Goal: Task Accomplishment & Management: Use online tool/utility

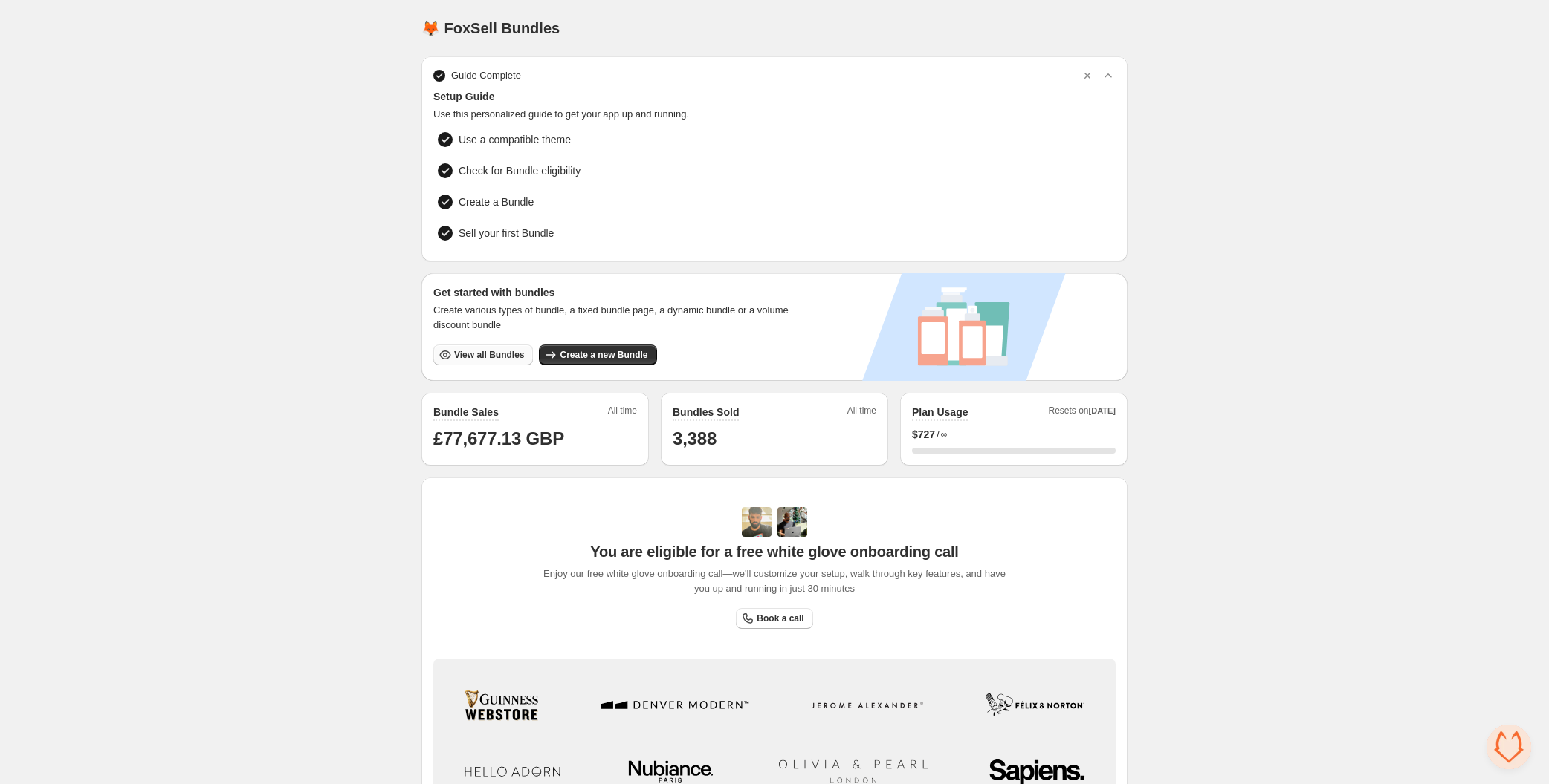
click at [491, 349] on span "View all Bundles" at bounding box center [489, 355] width 70 height 12
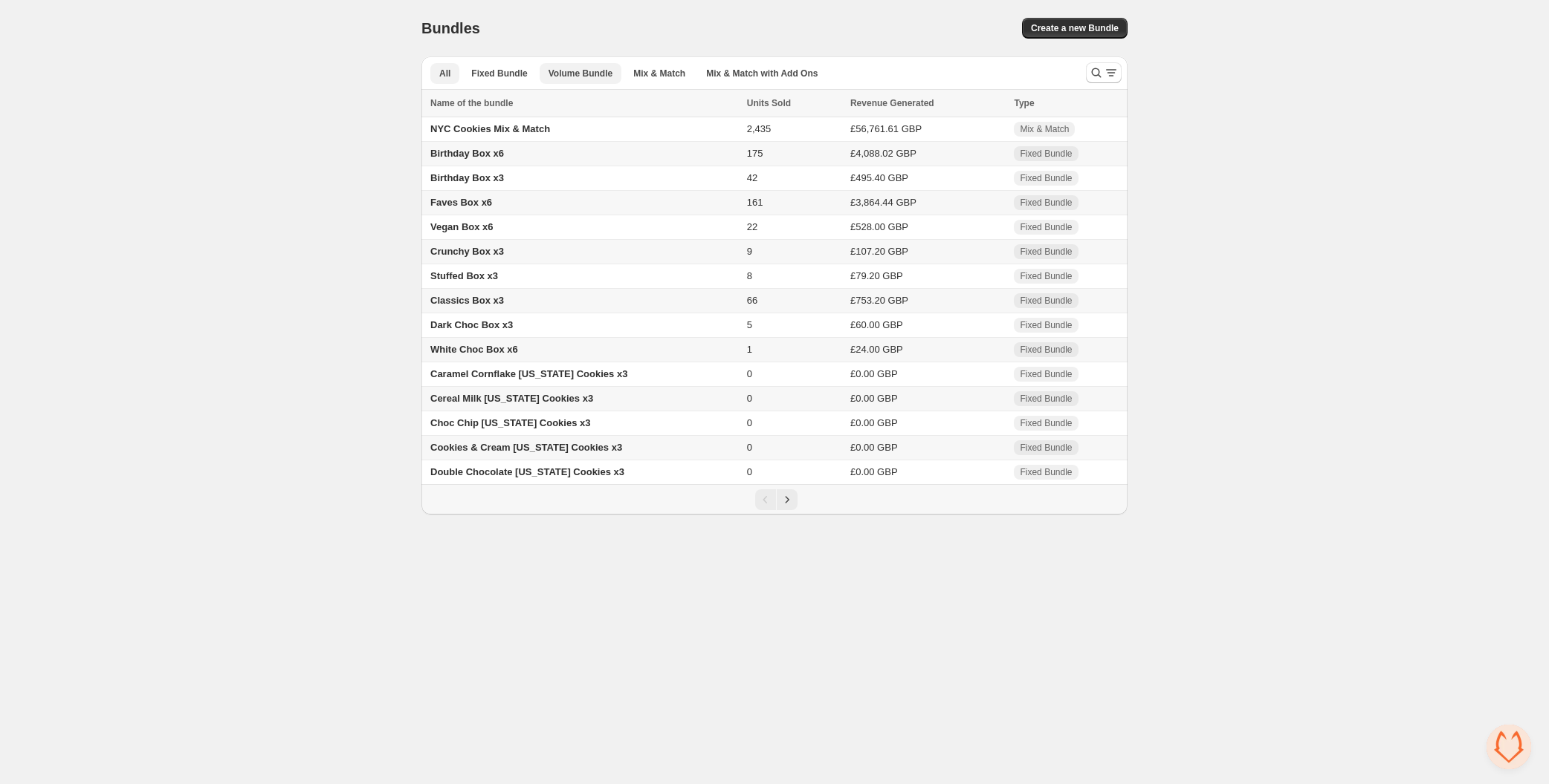
click at [597, 77] on span "Volume Bundle" at bounding box center [581, 74] width 64 height 12
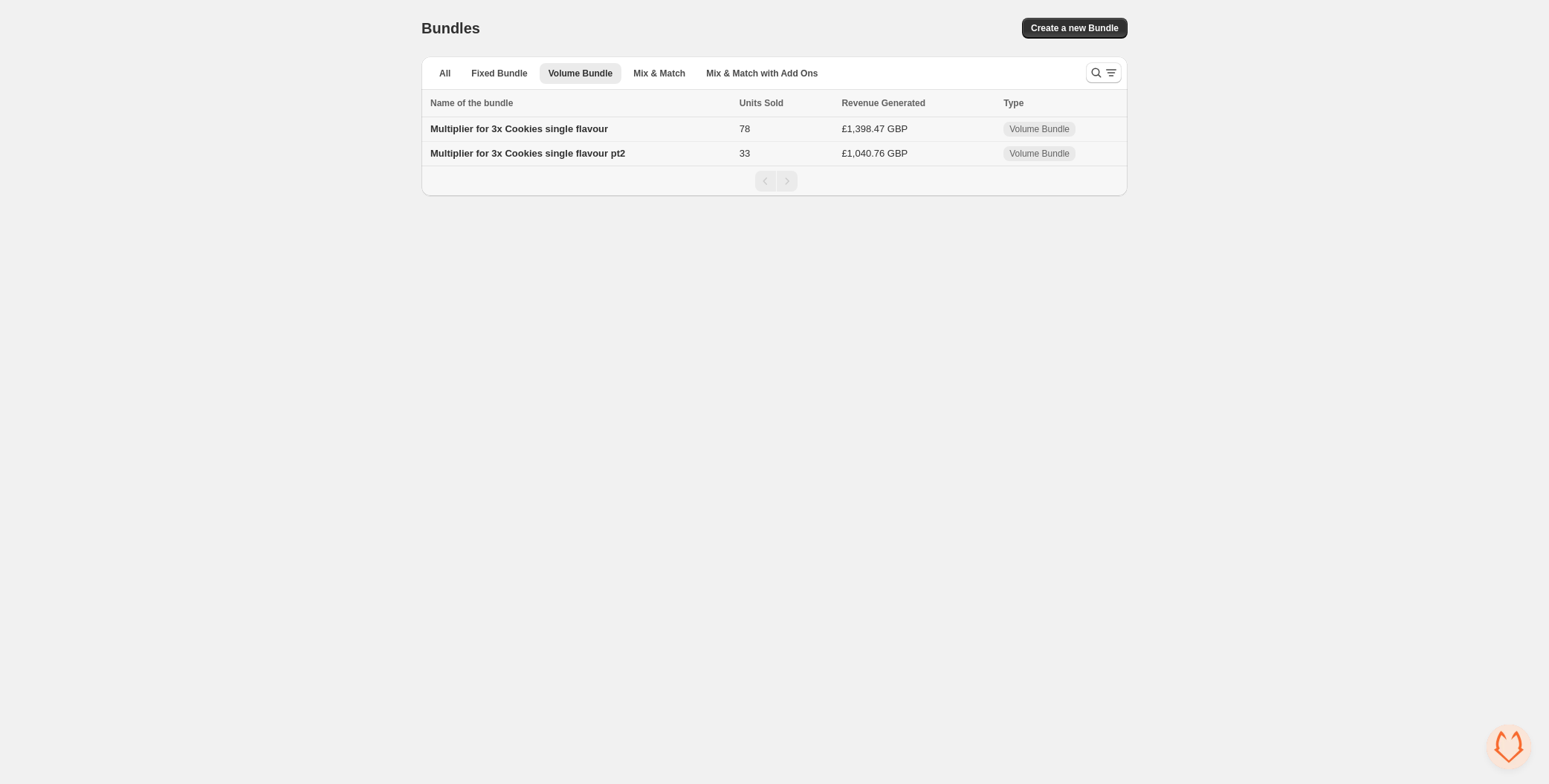
click at [553, 131] on span "Multiplier for 3x Cookies single flavour" at bounding box center [519, 129] width 178 height 11
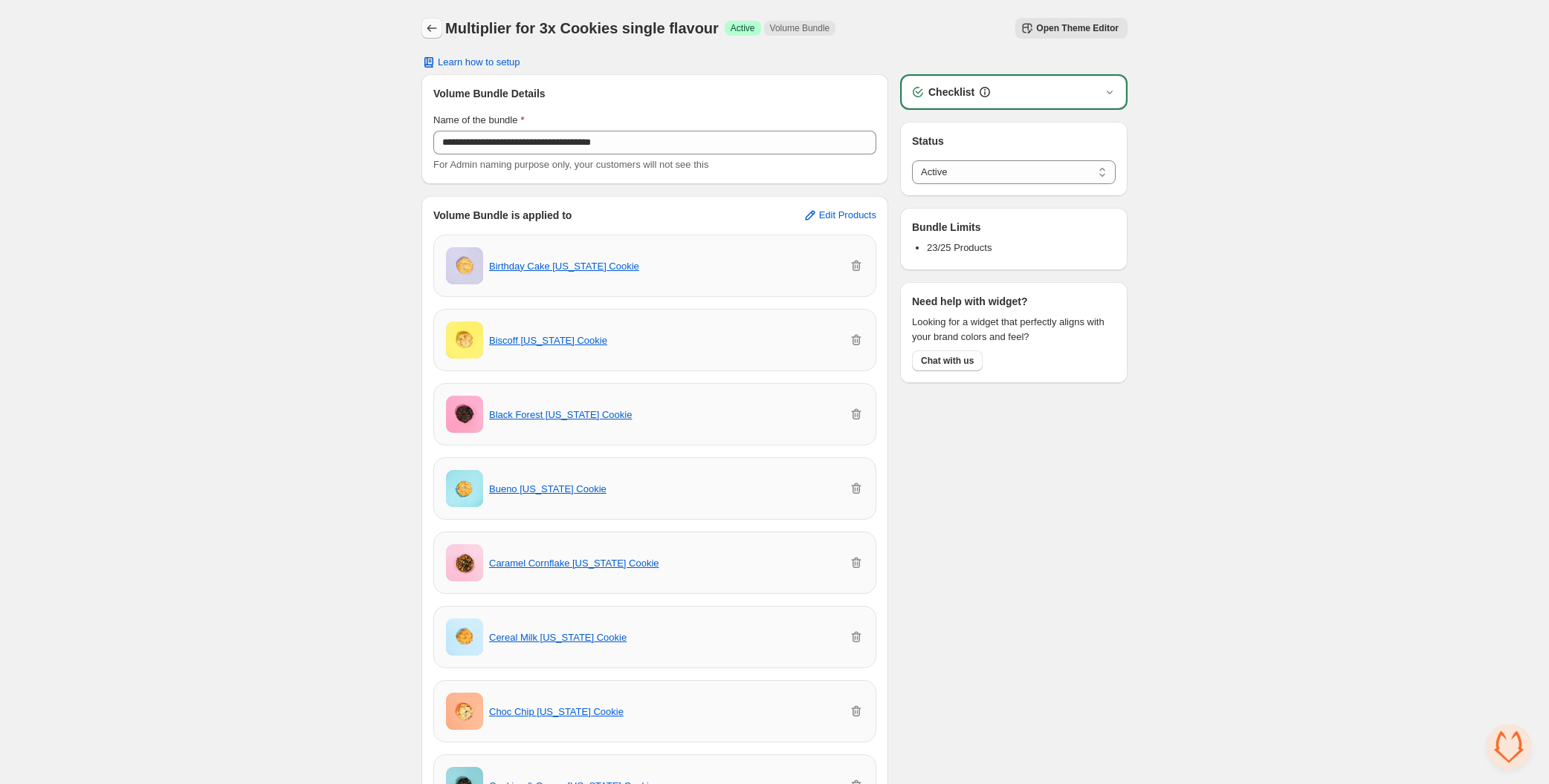
click at [435, 30] on icon "Back" at bounding box center [432, 28] width 15 height 15
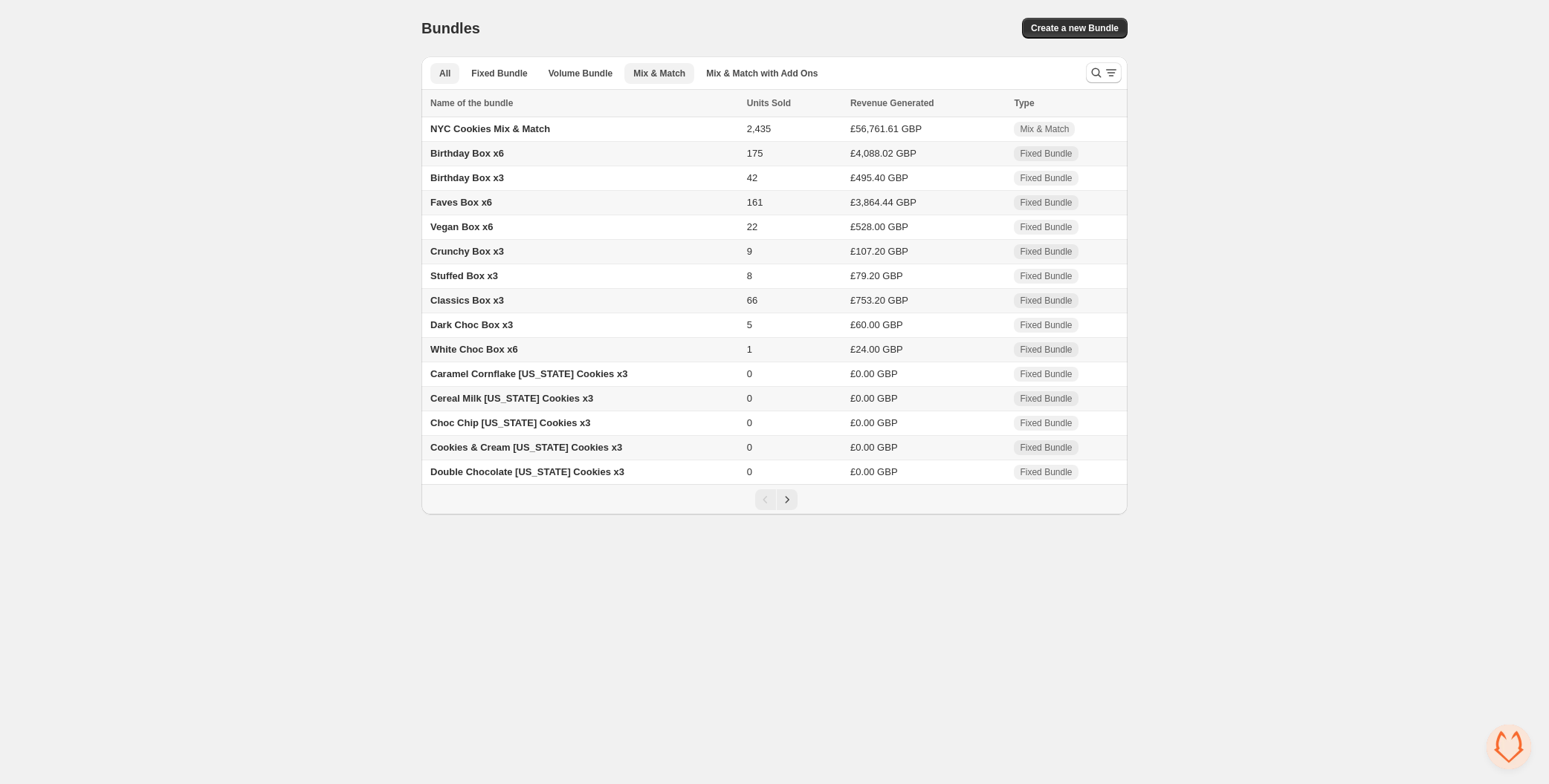
click at [656, 81] on button "Mix & Match" at bounding box center [659, 74] width 70 height 21
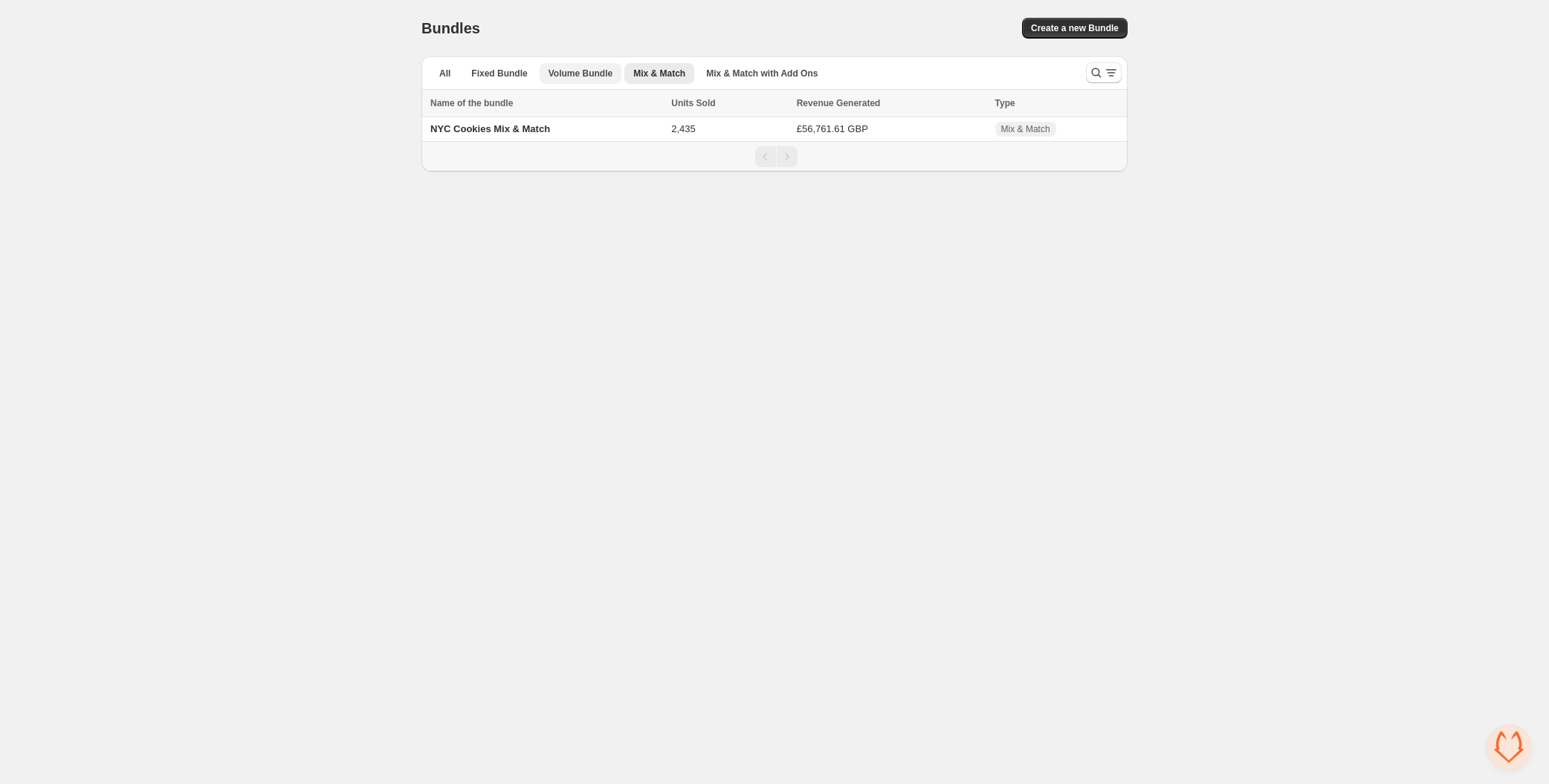
click at [589, 79] on button "Volume Bundle" at bounding box center [581, 74] width 82 height 21
click at [586, 148] on span "Multiplier for 3x Cookies single flavour pt2" at bounding box center [527, 153] width 194 height 11
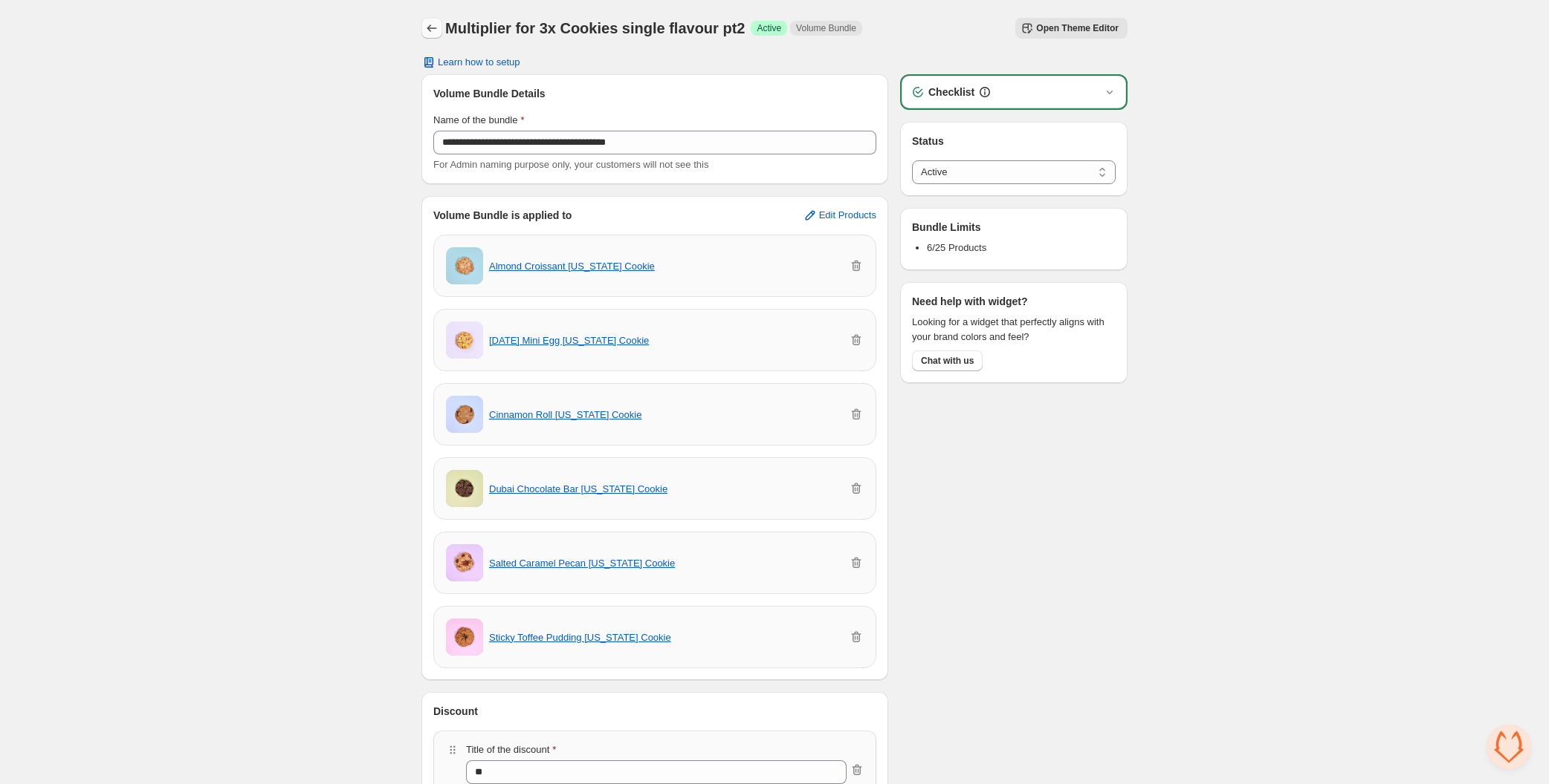
click at [433, 36] on button "Back" at bounding box center [432, 28] width 21 height 21
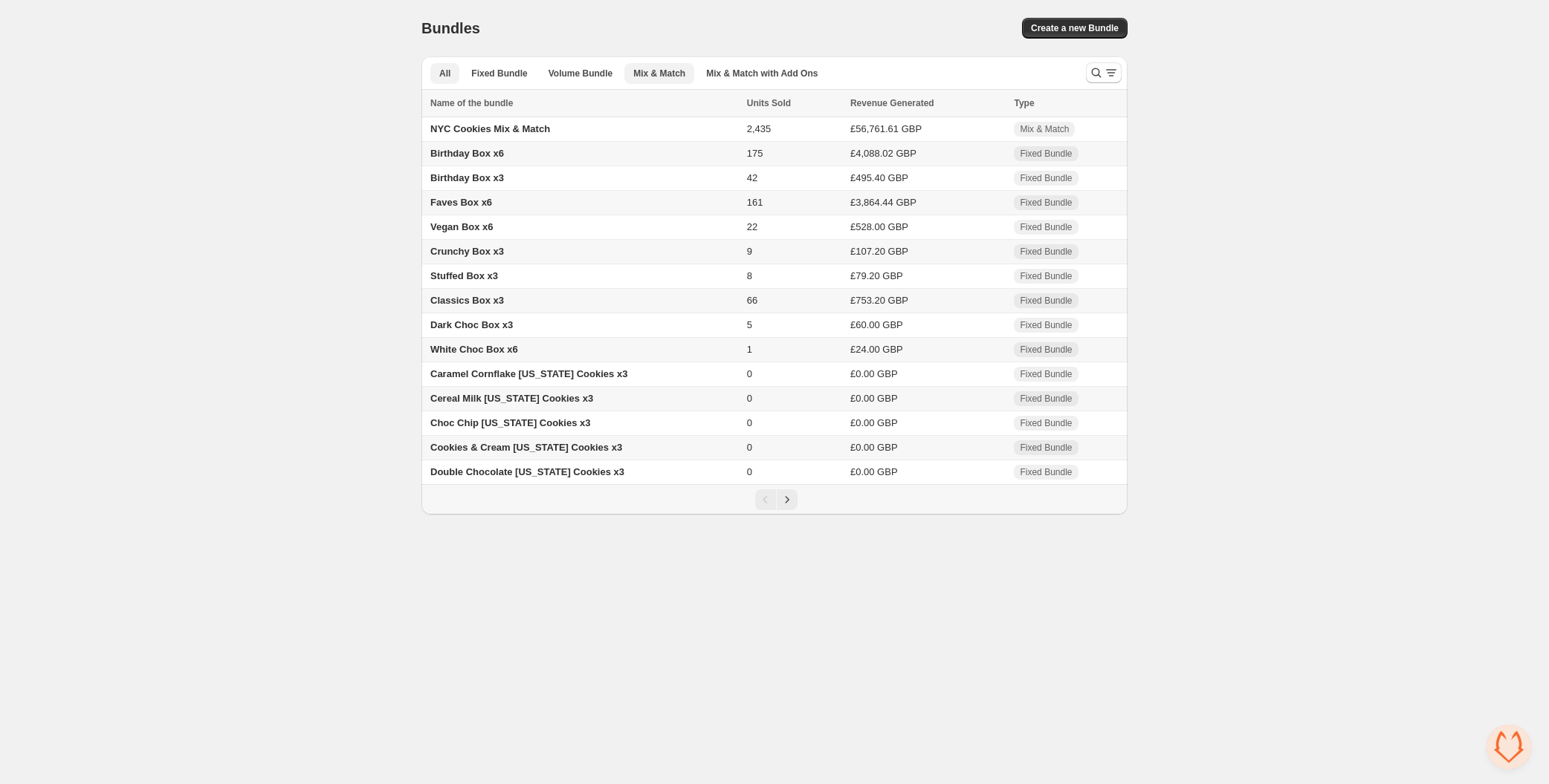
click at [677, 73] on span "Mix & Match" at bounding box center [659, 74] width 52 height 12
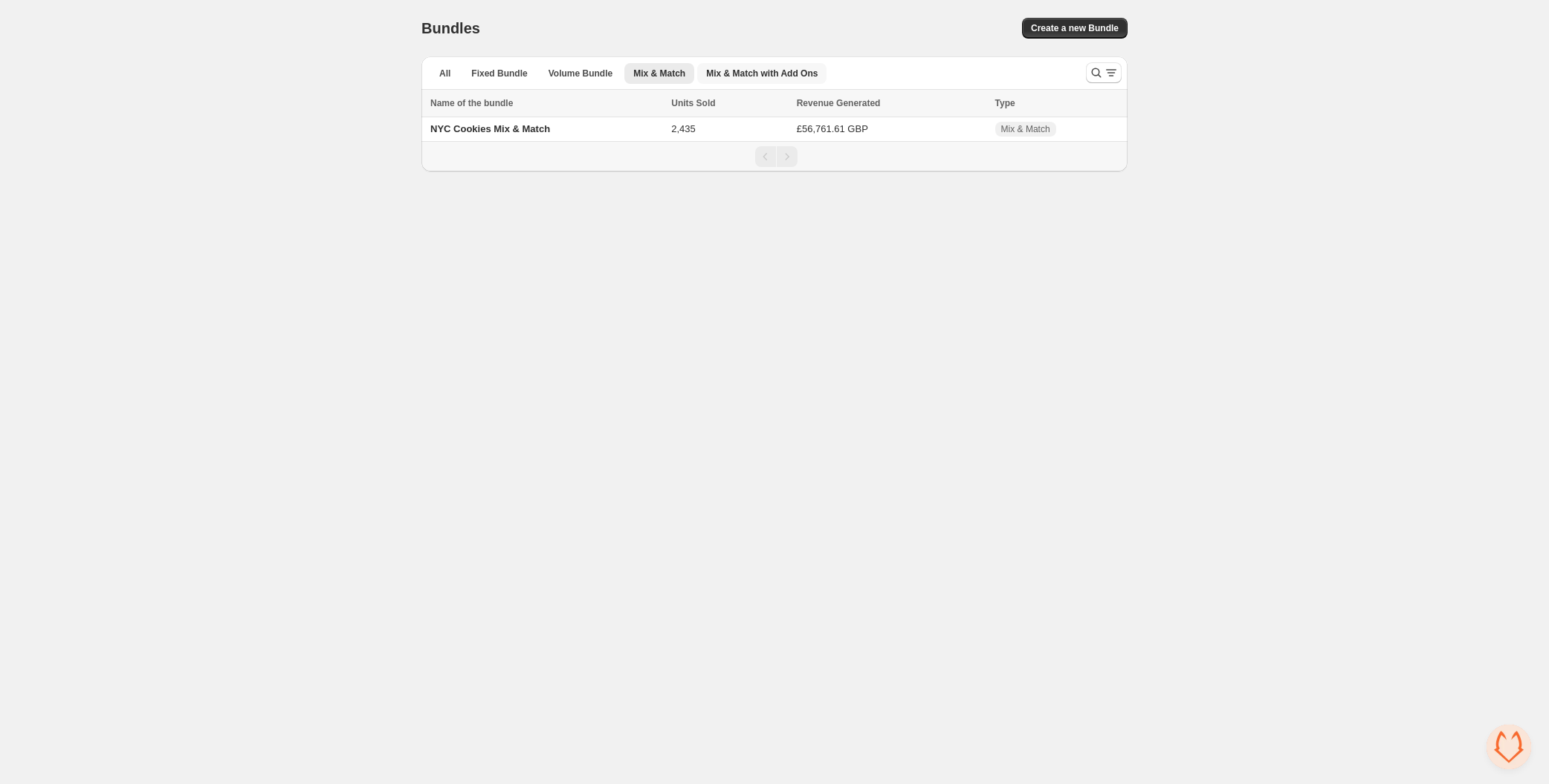
drag, startPoint x: 791, startPoint y: 79, endPoint x: 766, endPoint y: 79, distance: 25.0
click at [791, 78] on span "Mix & Match with Add Ons" at bounding box center [761, 74] width 111 height 12
click at [660, 73] on span "Mix & Match" at bounding box center [659, 74] width 52 height 12
click at [765, 68] on span "Mix & Match with Add Ons" at bounding box center [761, 74] width 111 height 12
drag, startPoint x: 529, startPoint y: 123, endPoint x: 541, endPoint y: 129, distance: 13.4
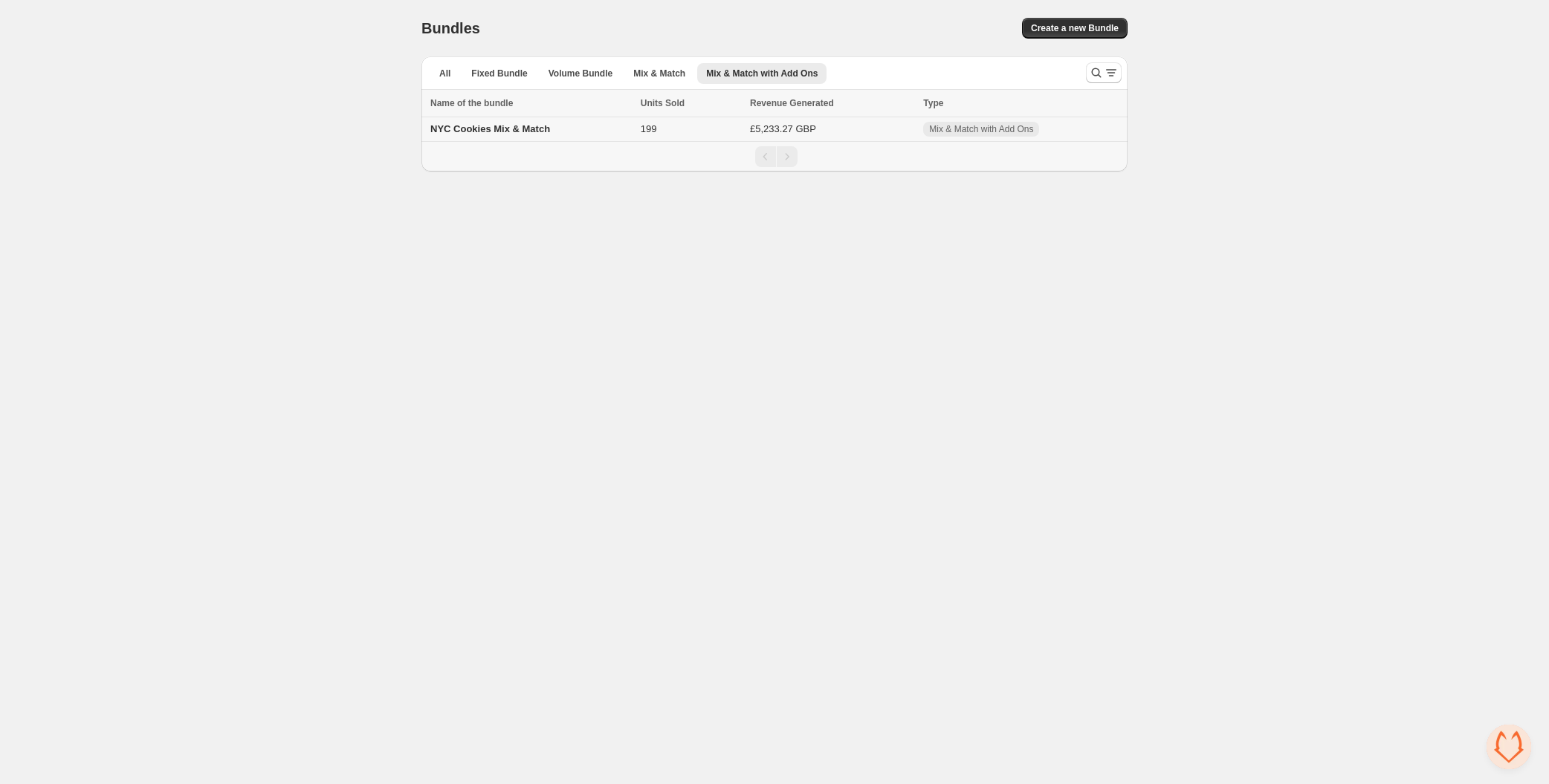
click at [529, 123] on span "NYC Cookies Mix & Match" at bounding box center [490, 129] width 120 height 11
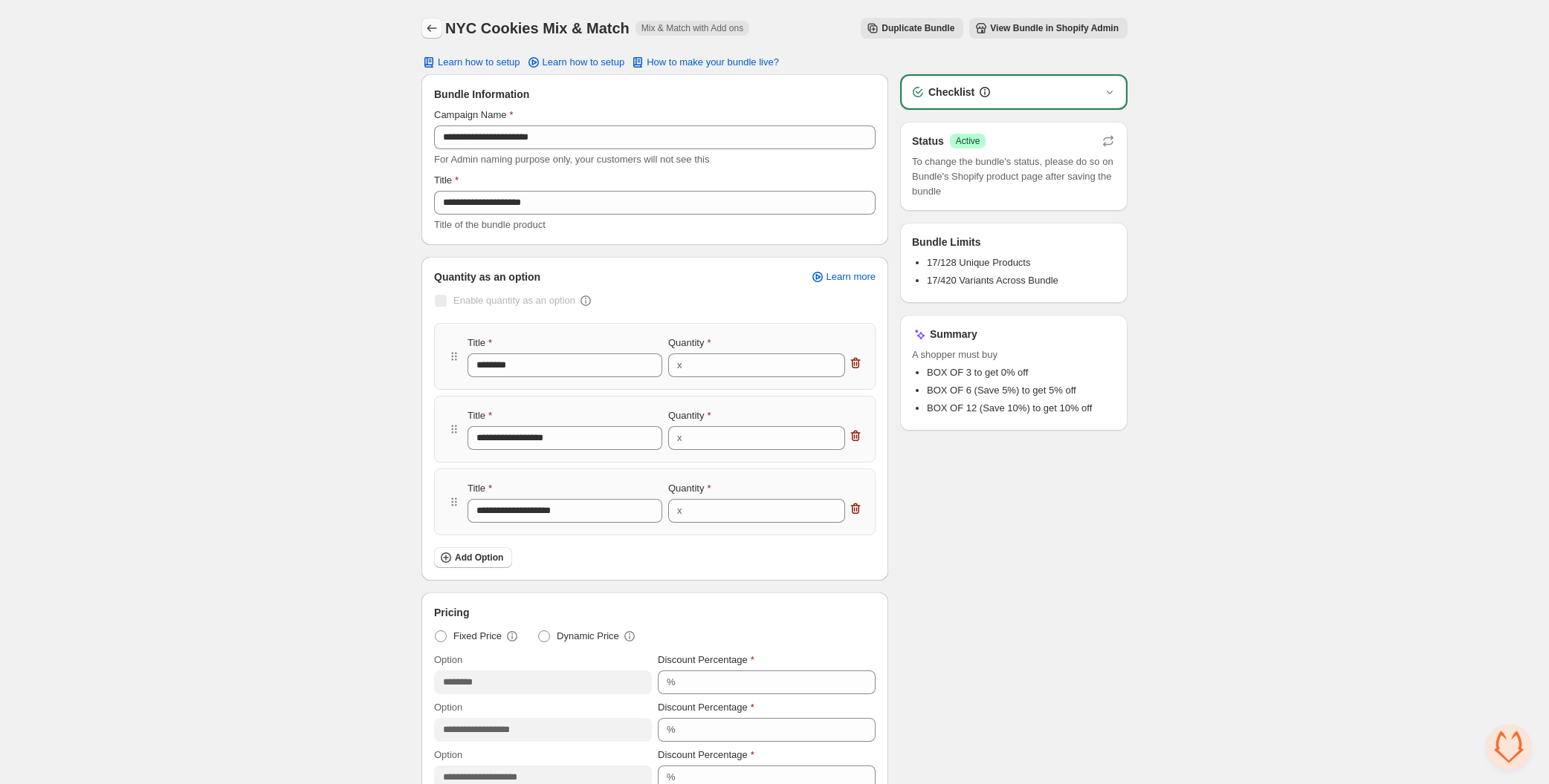
click at [437, 30] on icon "Back" at bounding box center [432, 28] width 15 height 15
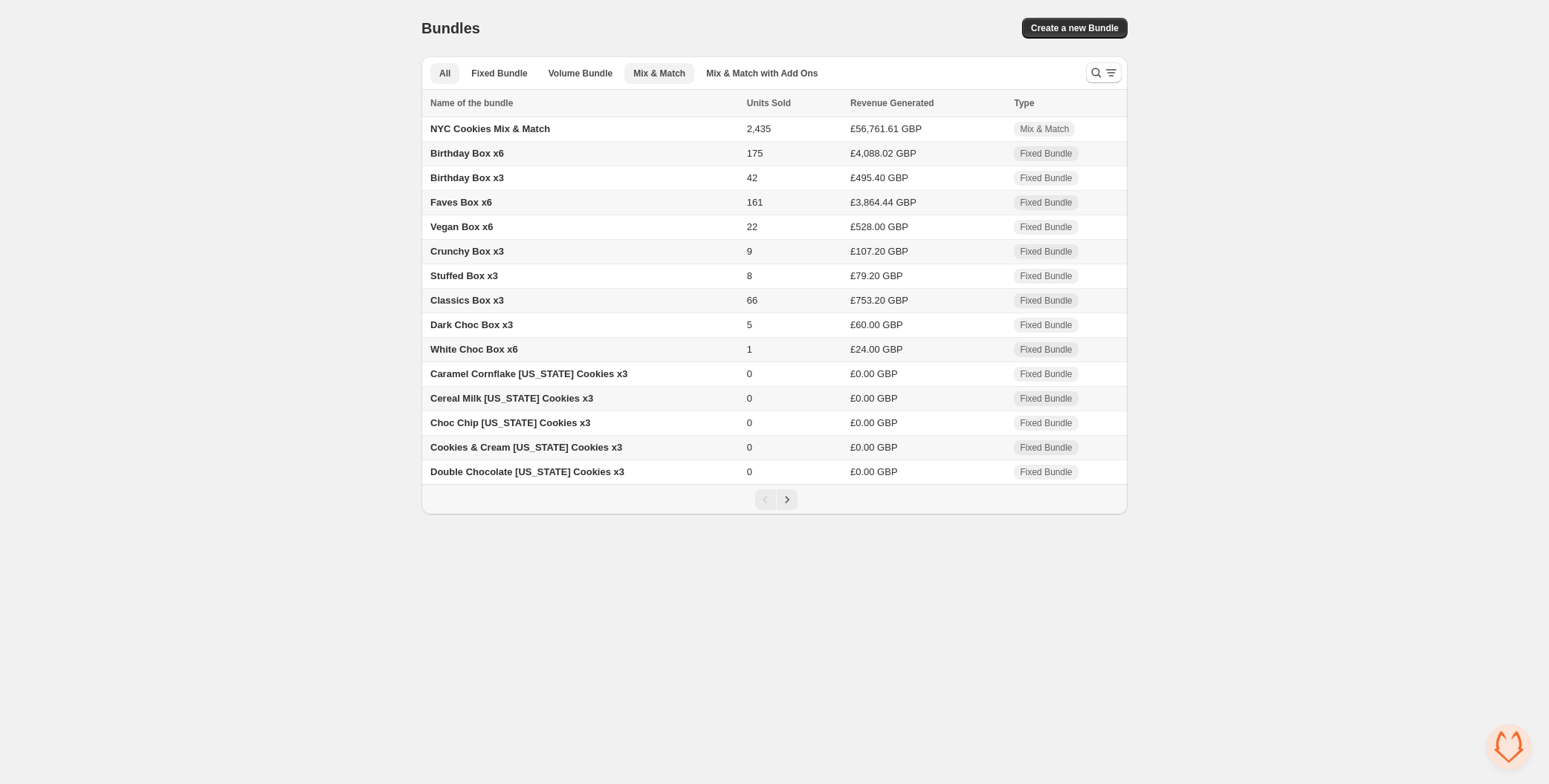
click at [665, 69] on span "Mix & Match" at bounding box center [659, 74] width 52 height 12
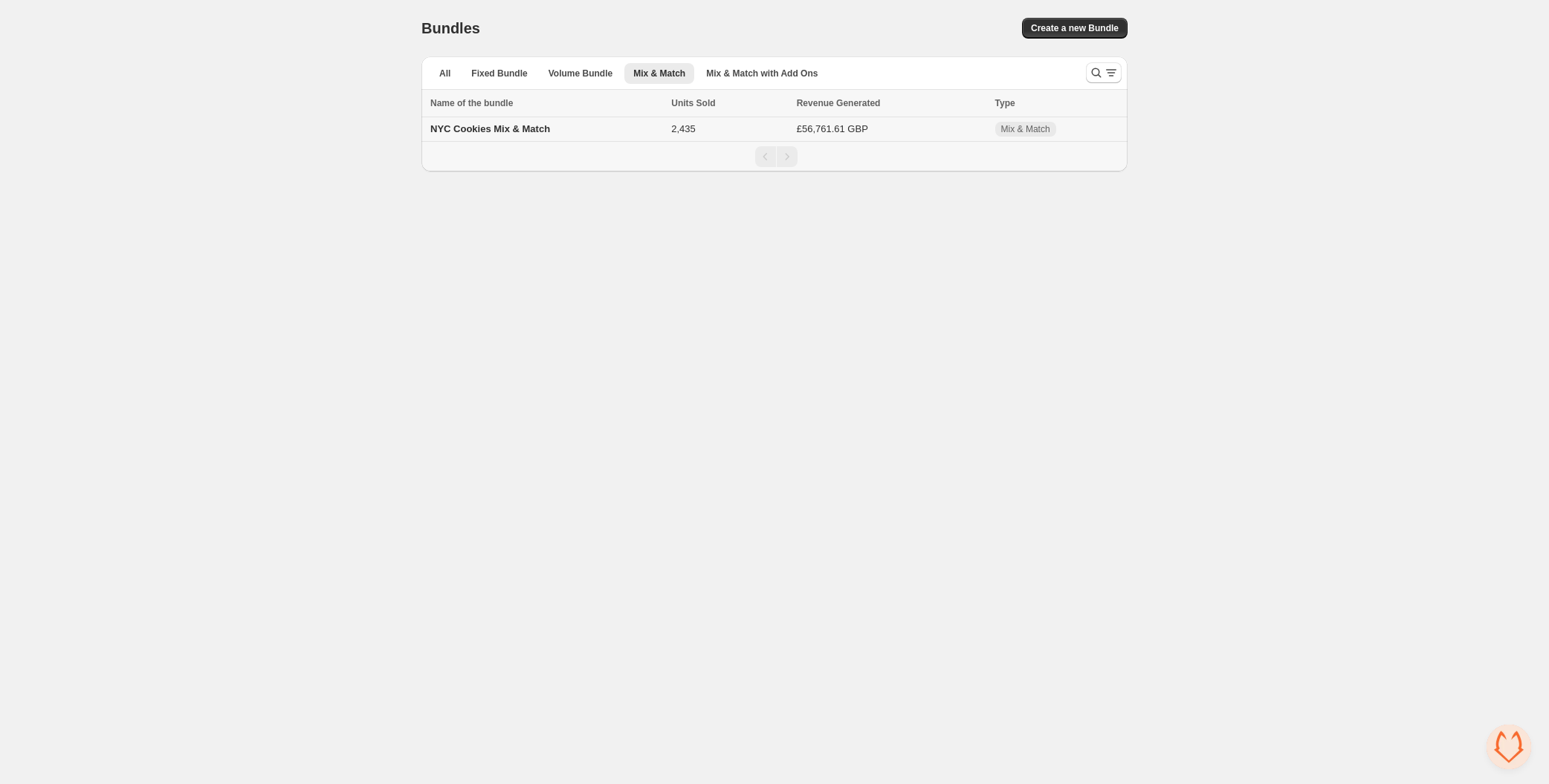
click at [571, 125] on td "NYC Cookies Mix & Match" at bounding box center [544, 129] width 246 height 25
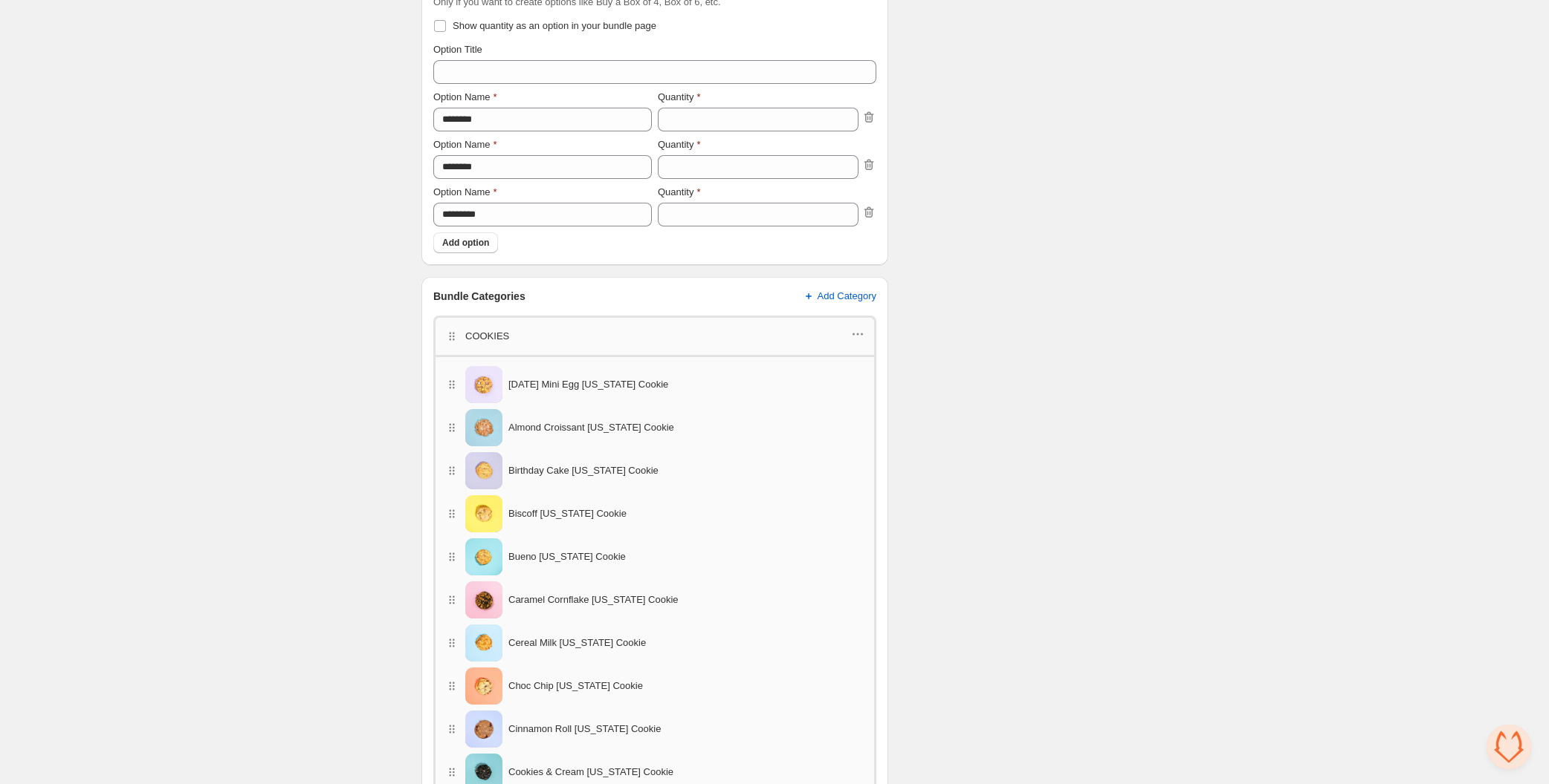
scroll to position [493, 0]
